Goal: Task Accomplishment & Management: Use online tool/utility

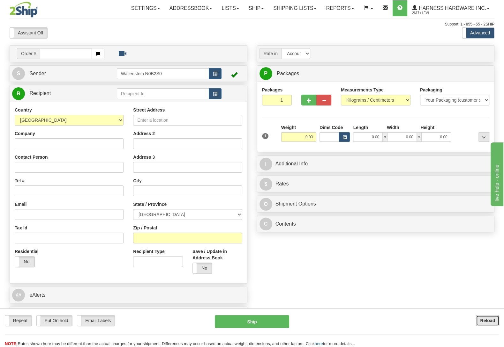
click at [485, 322] on b "Reload" at bounding box center [487, 320] width 15 height 5
click at [165, 95] on input "text" at bounding box center [163, 93] width 92 height 11
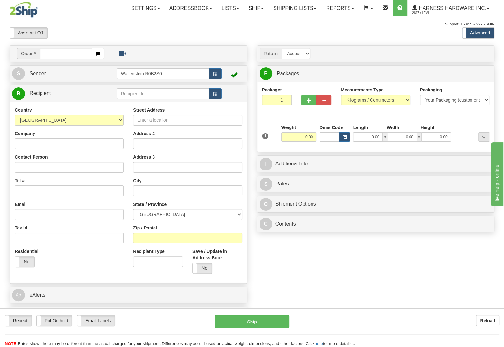
click at [165, 95] on input "text" at bounding box center [163, 93] width 92 height 11
click at [159, 102] on div "MRF" at bounding box center [160, 104] width 85 height 7
type input "MRF"
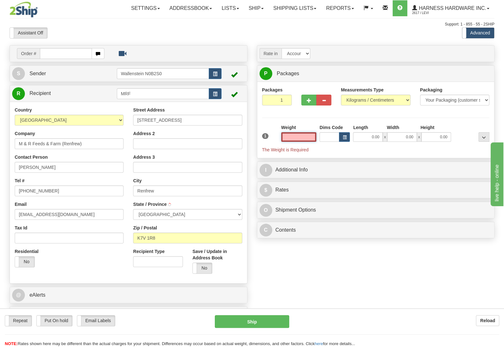
type input "RENFREW"
click at [308, 138] on input "text" at bounding box center [298, 137] width 35 height 10
type input "0.00"
click at [306, 100] on button "button" at bounding box center [308, 100] width 15 height 11
radio input "true"
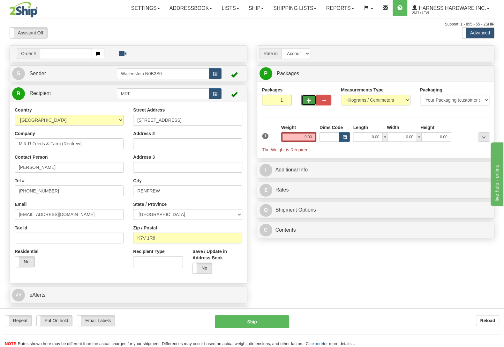
type input "2"
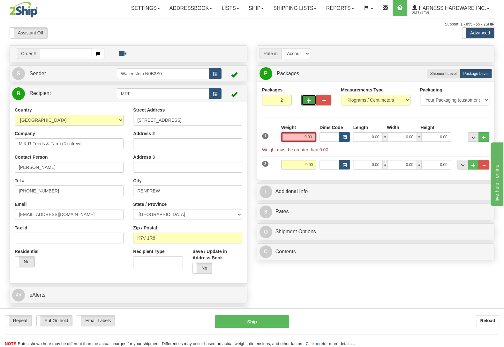
click at [306, 141] on input "0.00" at bounding box center [298, 137] width 35 height 10
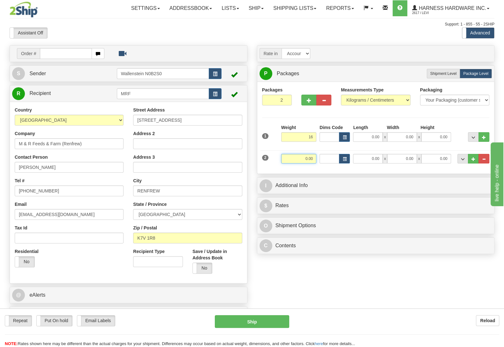
type input "16.00"
click at [306, 160] on input "0.00" at bounding box center [298, 159] width 35 height 10
type input "19.00"
click at [455, 117] on div "Packages 2 2 Measurements Type" at bounding box center [375, 128] width 227 height 82
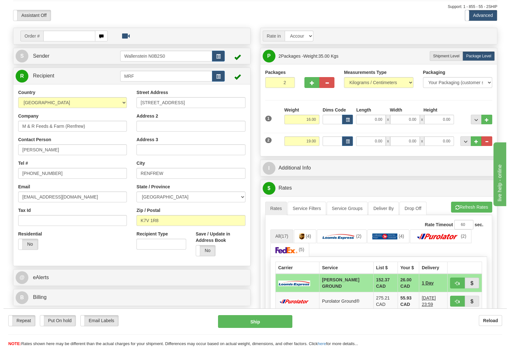
scroll to position [33, 0]
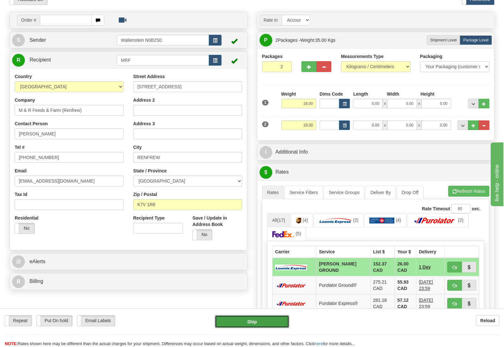
click at [248, 320] on button "Ship" at bounding box center [252, 322] width 74 height 13
type input "DD"
